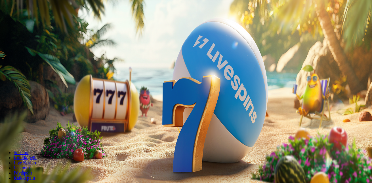
click at [32, 23] on span "Kirjaudu" at bounding box center [39, 20] width 14 height 4
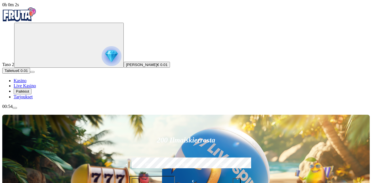
click at [29, 94] on span "Palkkiot" at bounding box center [22, 91] width 13 height 4
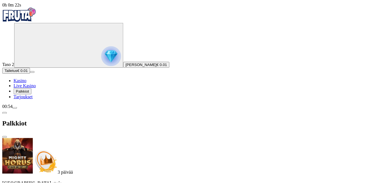
scroll to position [21, 0]
click at [32, 99] on span "Tarjoukset" at bounding box center [23, 96] width 19 height 5
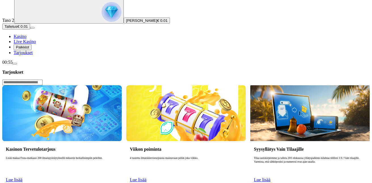
scroll to position [85, 0]
